Goal: Task Accomplishment & Management: Manage account settings

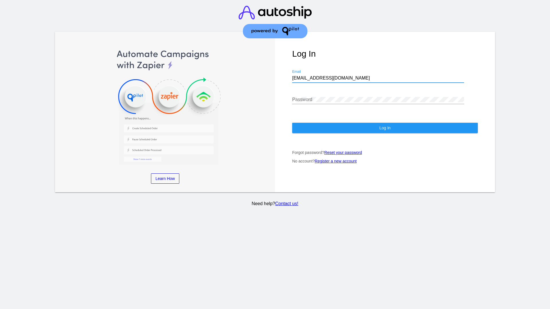
type input "[EMAIL_ADDRESS][DOMAIN_NAME]"
click at [385, 128] on span "Log In" at bounding box center [384, 128] width 11 height 5
